Goal: Task Accomplishment & Management: Manage account settings

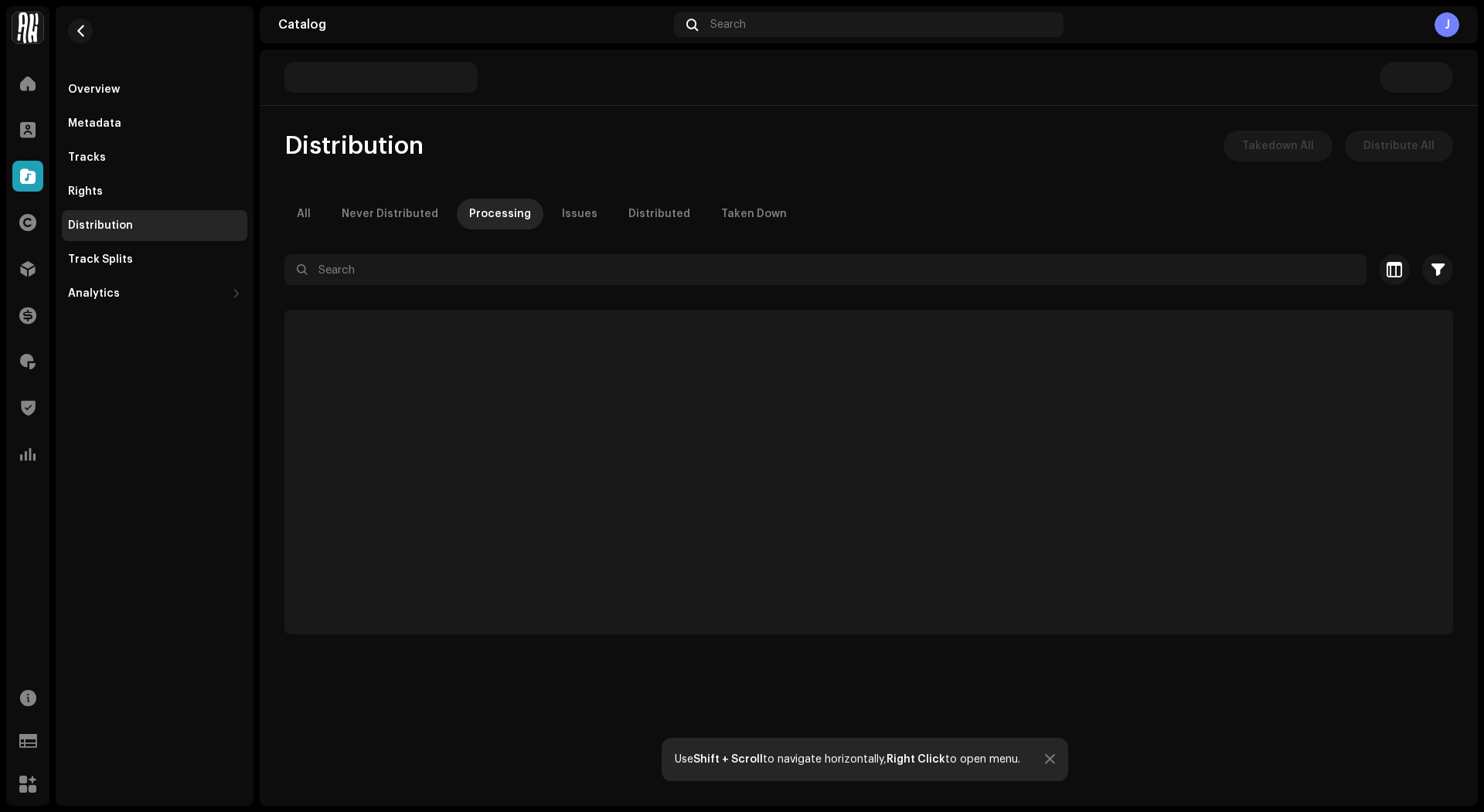
click at [31, 292] on div "Home Clients Catalog Rights Distribution Finance Royalties Trust & Safety Analy…" at bounding box center [27, 268] width 43 height 414
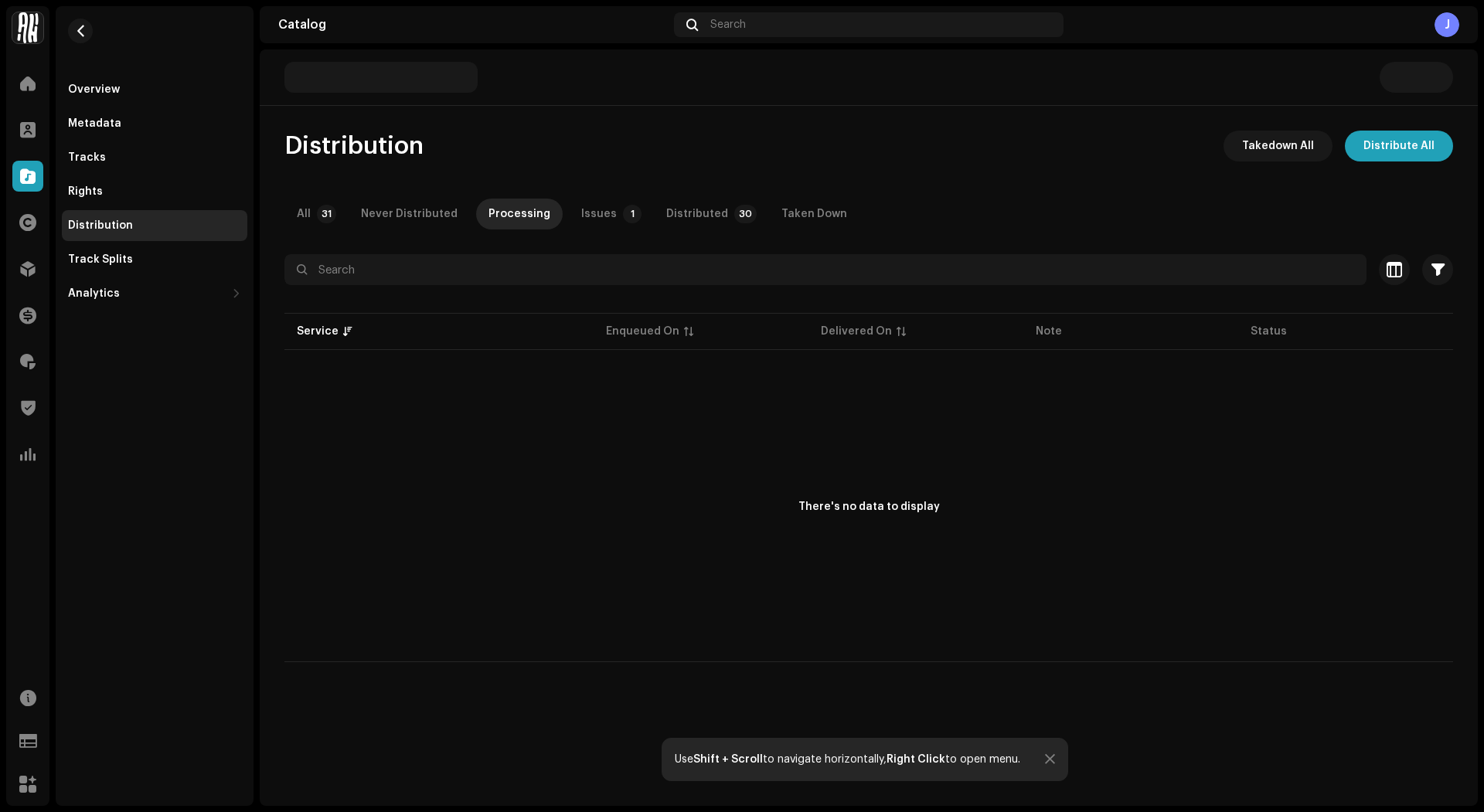
click at [31, 289] on div "Distribution" at bounding box center [27, 269] width 43 height 43
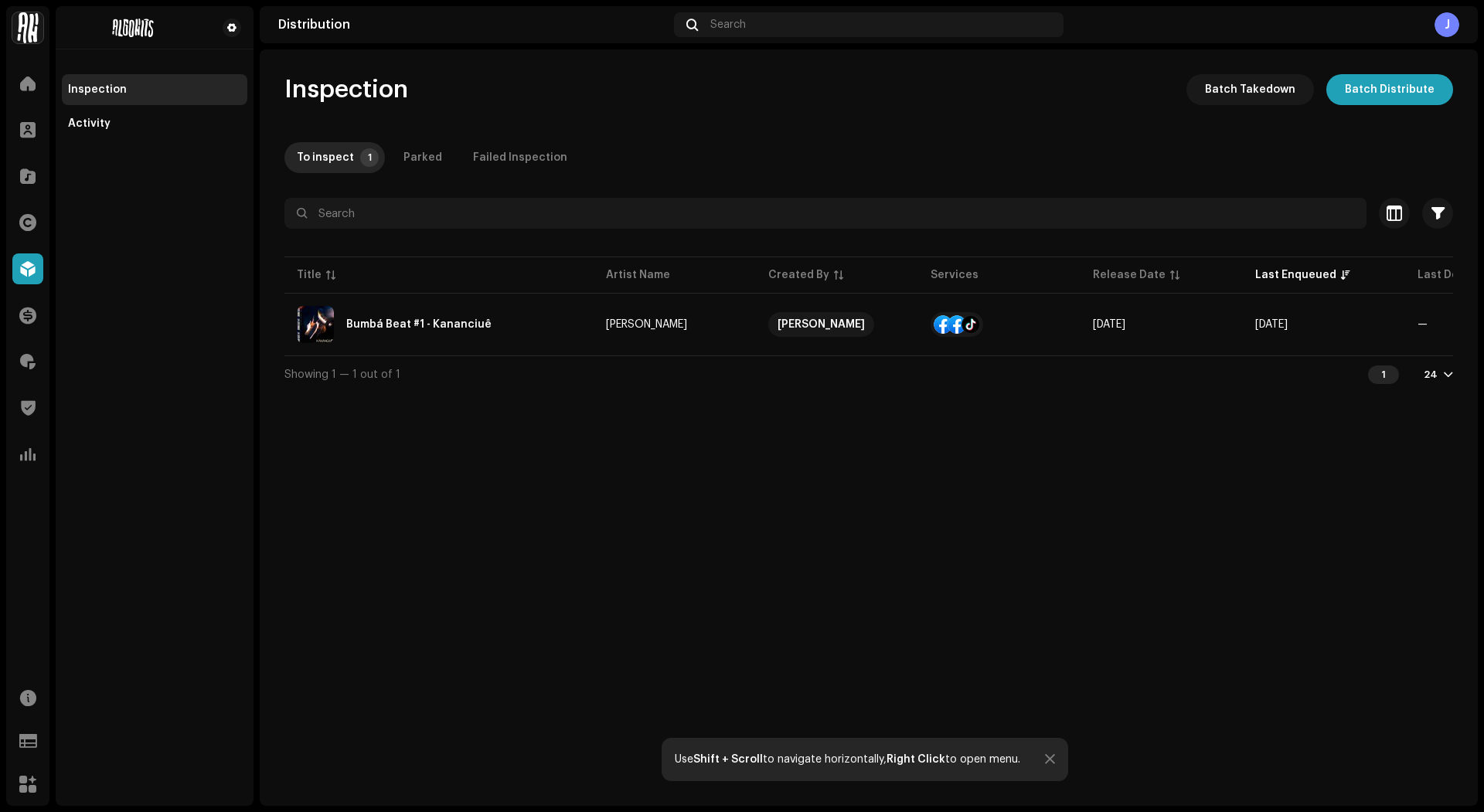
click at [518, 323] on div "Bumbá Beat #1 - Kananciuê" at bounding box center [439, 324] width 284 height 37
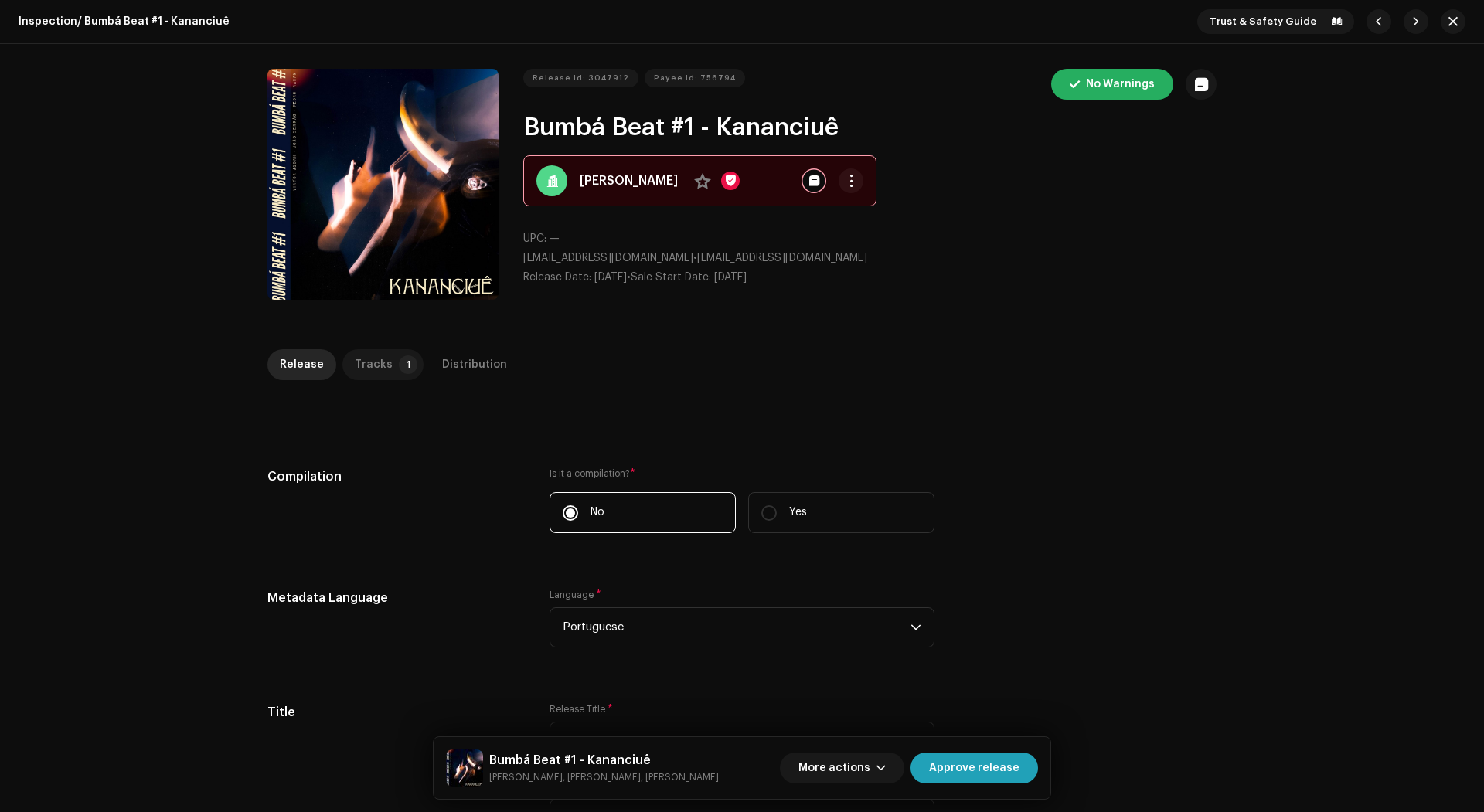
click at [360, 371] on div "Tracks" at bounding box center [373, 365] width 38 height 31
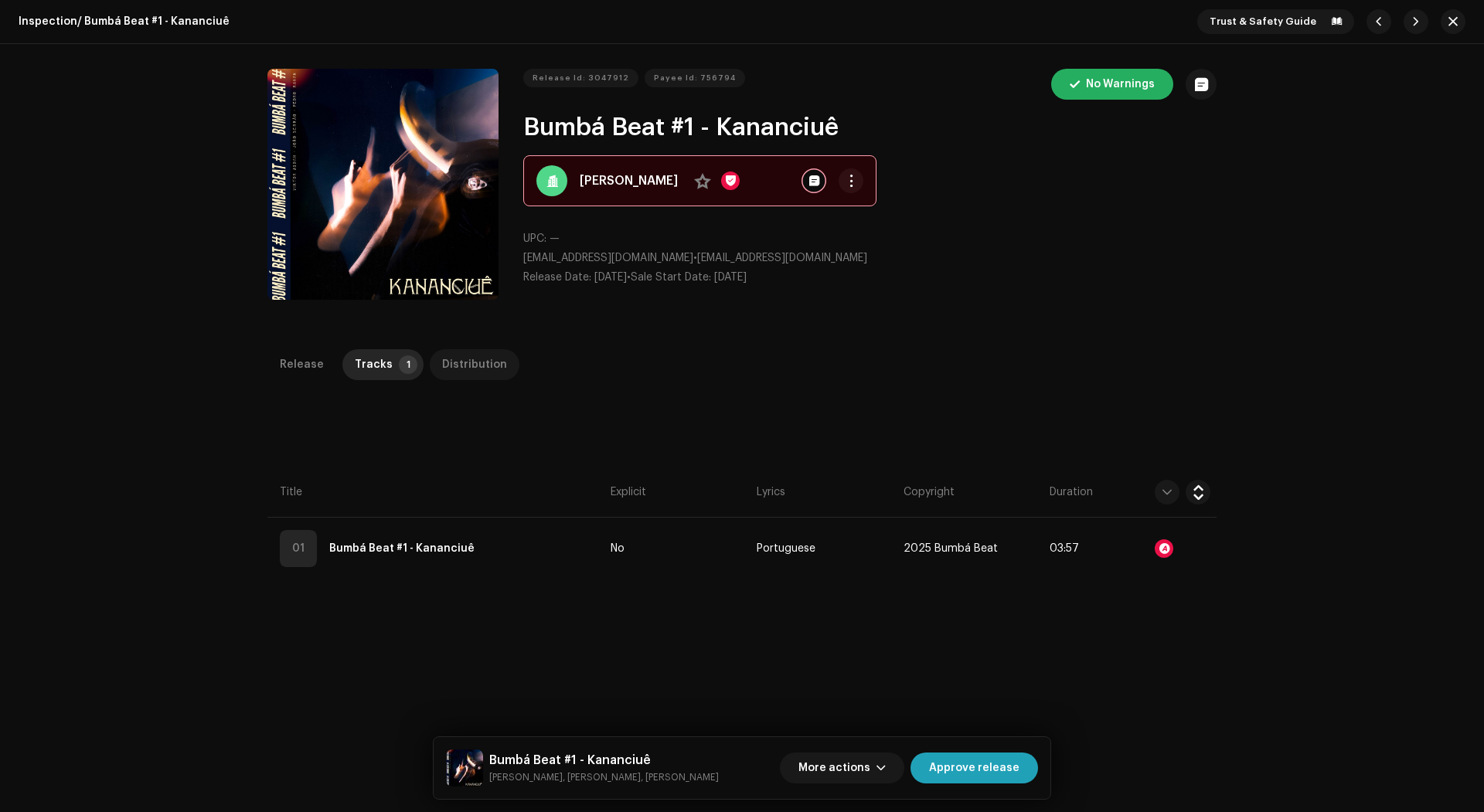
click at [446, 372] on div "Distribution" at bounding box center [474, 365] width 65 height 31
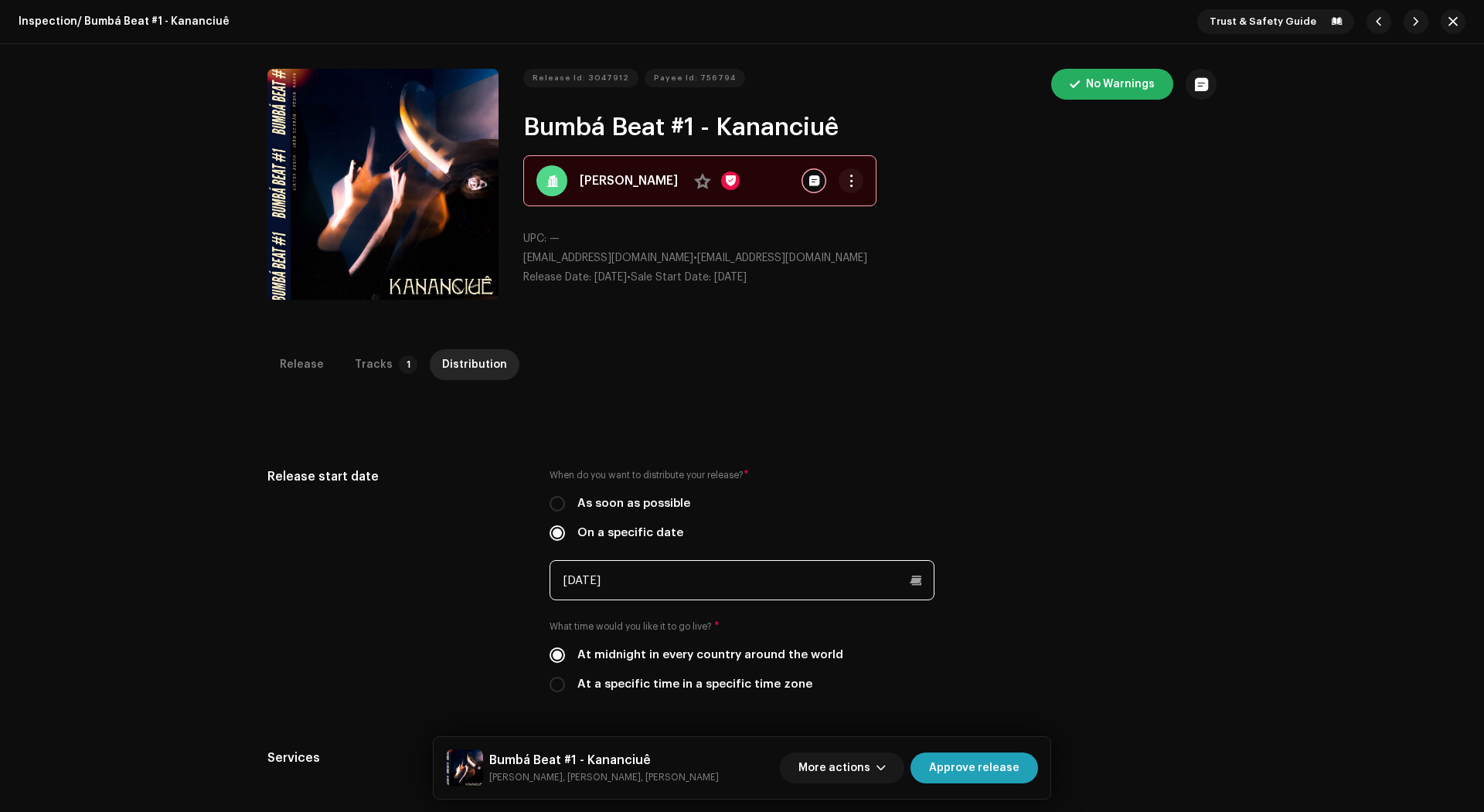
click at [611, 574] on input "11/07/2025" at bounding box center [742, 580] width 385 height 40
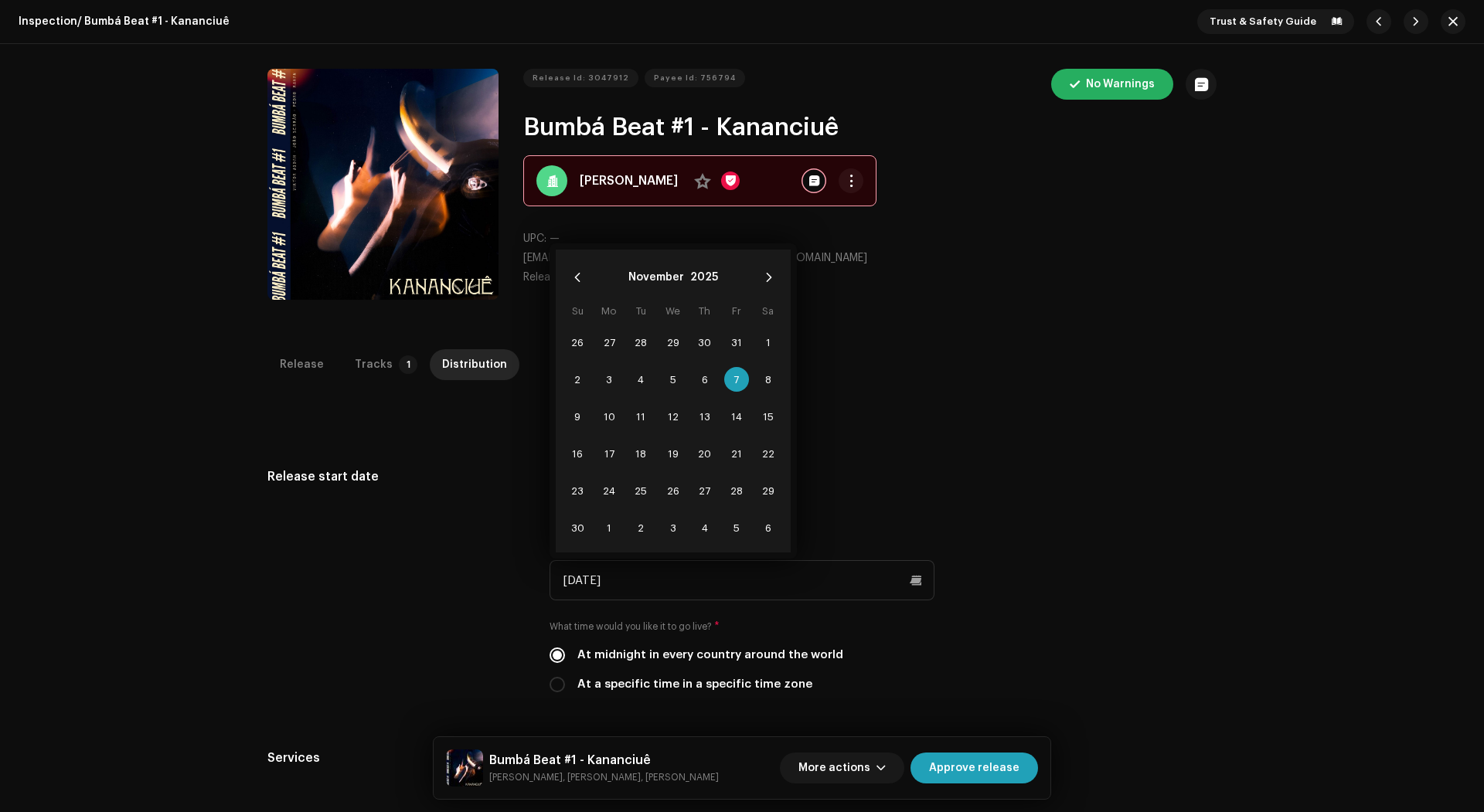
click at [465, 526] on div "Release start date" at bounding box center [396, 589] width 258 height 244
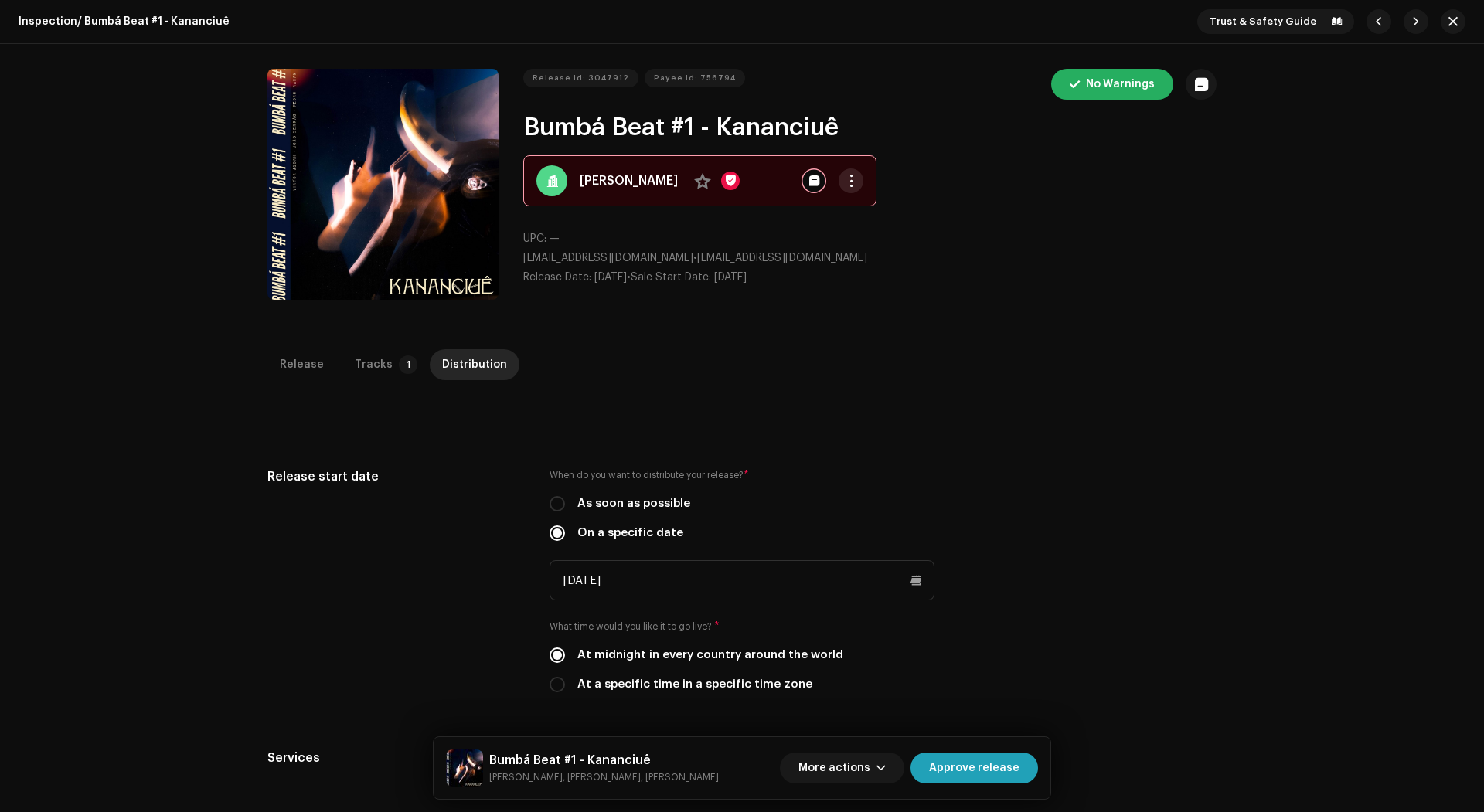
click at [838, 179] on button "button" at bounding box center [850, 180] width 24 height 24
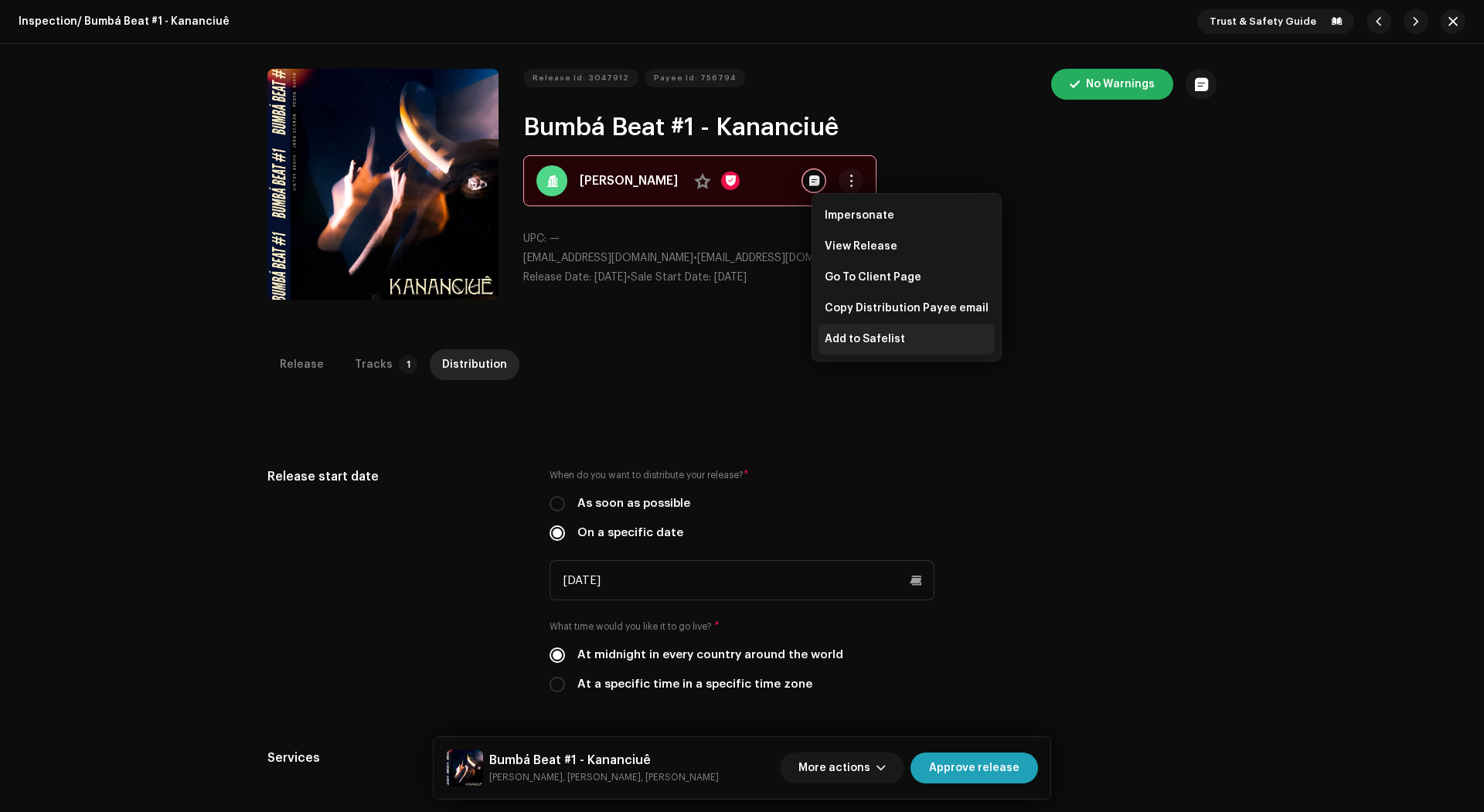
click at [864, 346] on div "Add to Safelist" at bounding box center [907, 340] width 176 height 31
